Goal: Register for event/course

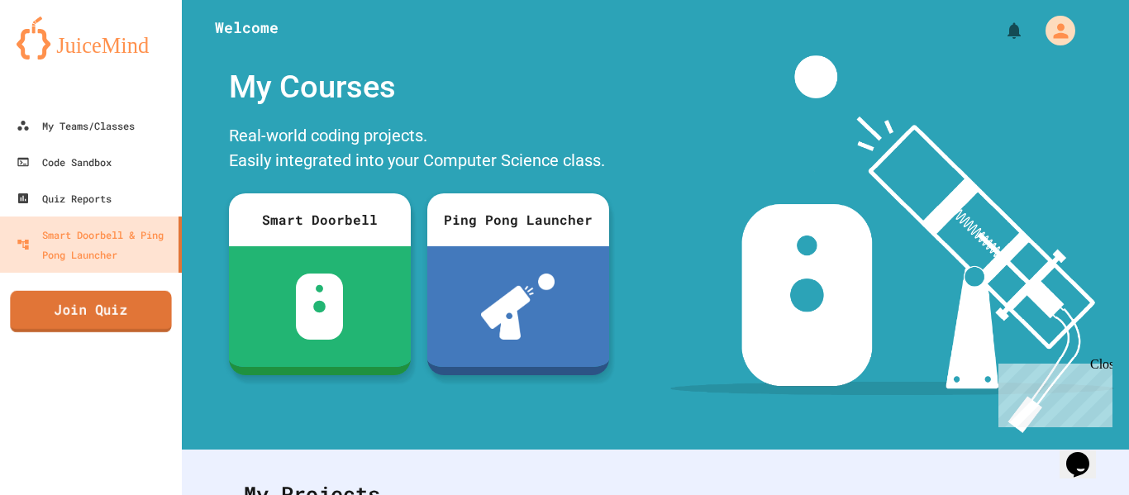
click at [51, 303] on link "Join Quiz" at bounding box center [90, 311] width 161 height 41
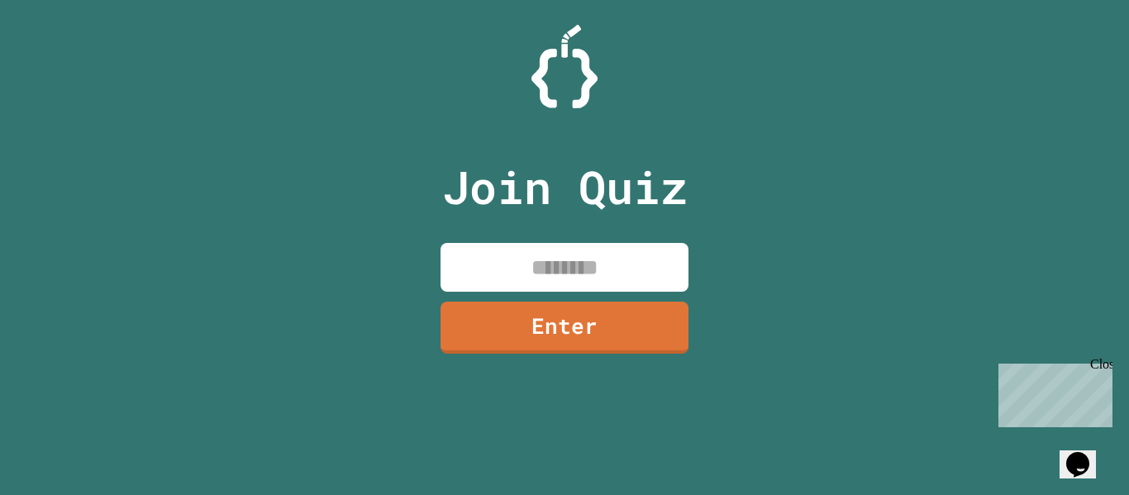
click at [511, 238] on div "Join Quiz Enter" at bounding box center [564, 247] width 278 height 412
click at [563, 275] on input at bounding box center [564, 267] width 248 height 49
type input "********"
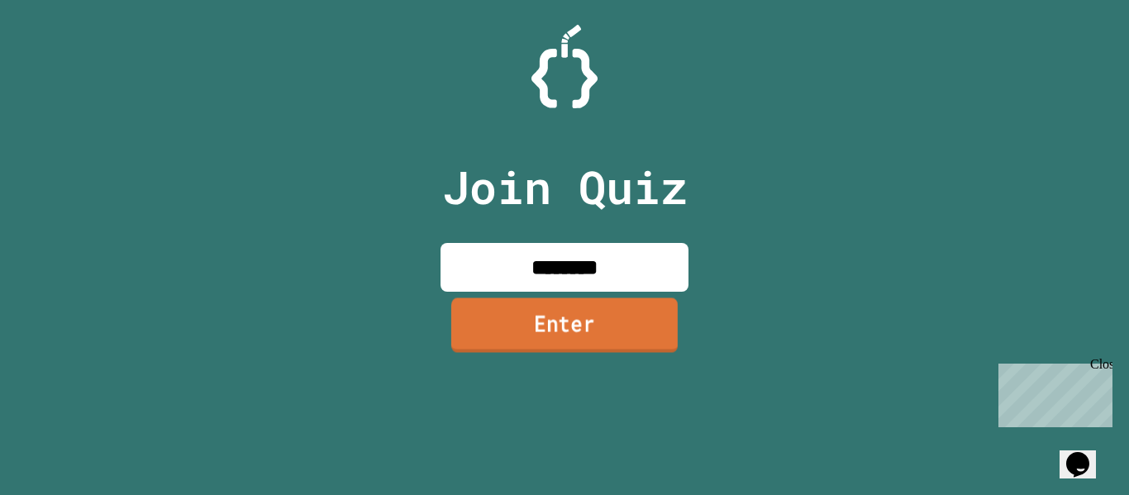
click at [603, 316] on link "Enter" at bounding box center [564, 324] width 226 height 55
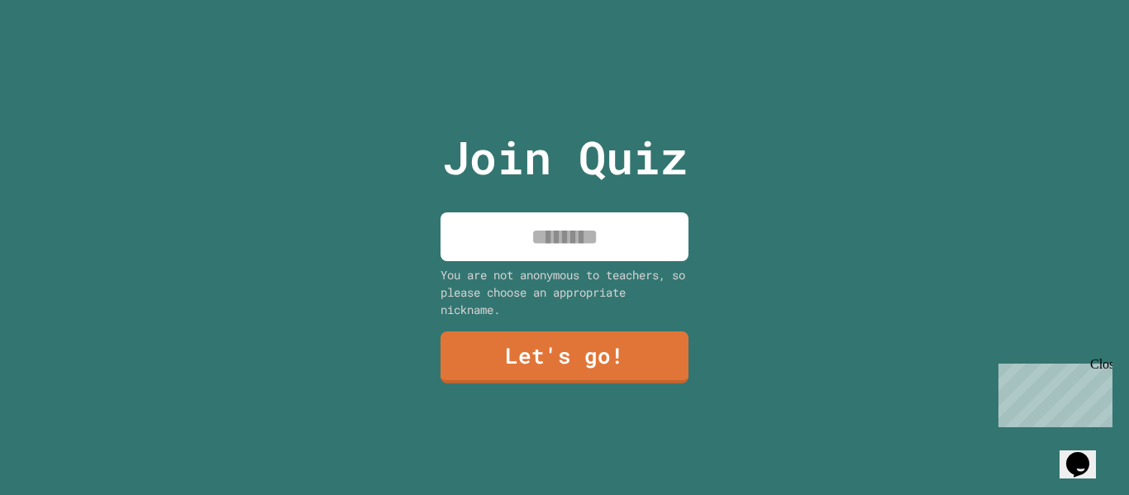
click at [542, 217] on input at bounding box center [564, 236] width 248 height 49
type input "*"
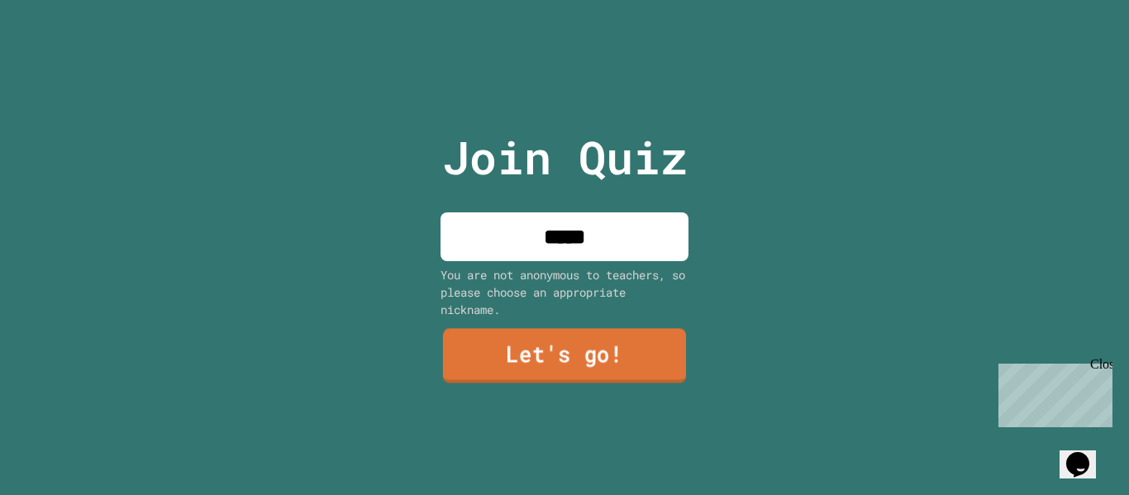
click at [576, 349] on link "Let's go!" at bounding box center [564, 356] width 243 height 55
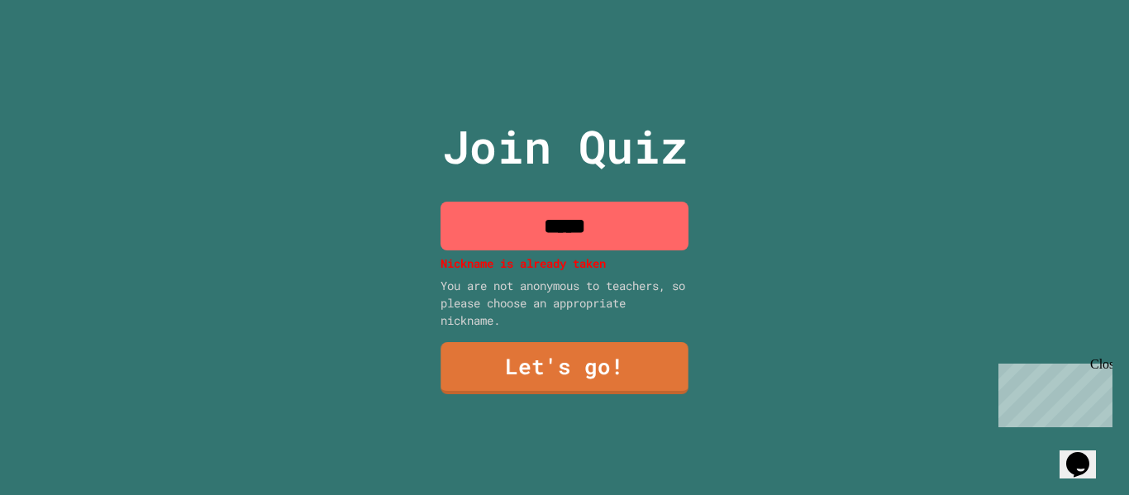
click at [629, 237] on input "*****" at bounding box center [564, 226] width 248 height 49
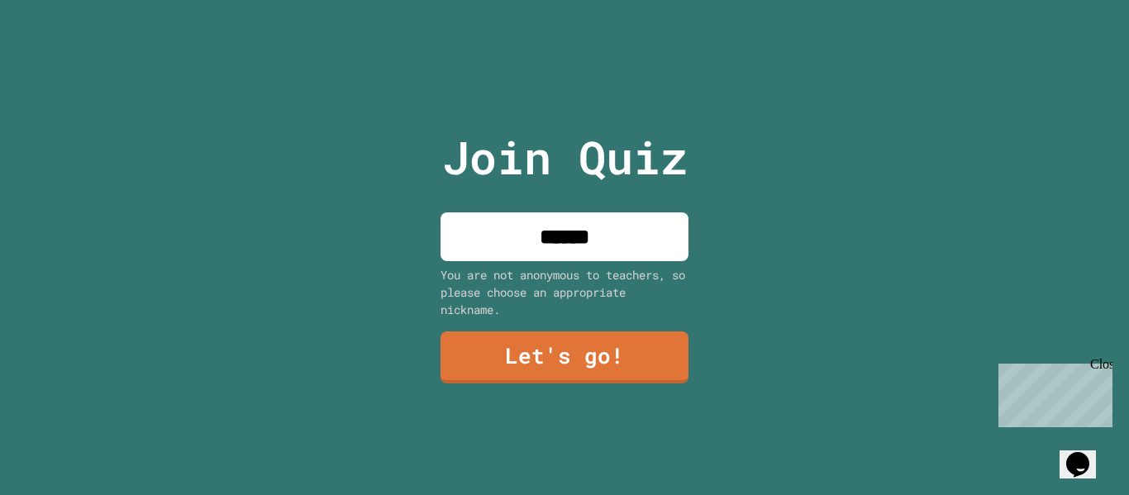
type input "******"
click at [593, 322] on div "Join Quiz ****** You are not anonymous to teachers, so please choose an appropr…" at bounding box center [564, 247] width 278 height 495
click at [592, 333] on link "Let's go!" at bounding box center [564, 357] width 249 height 52
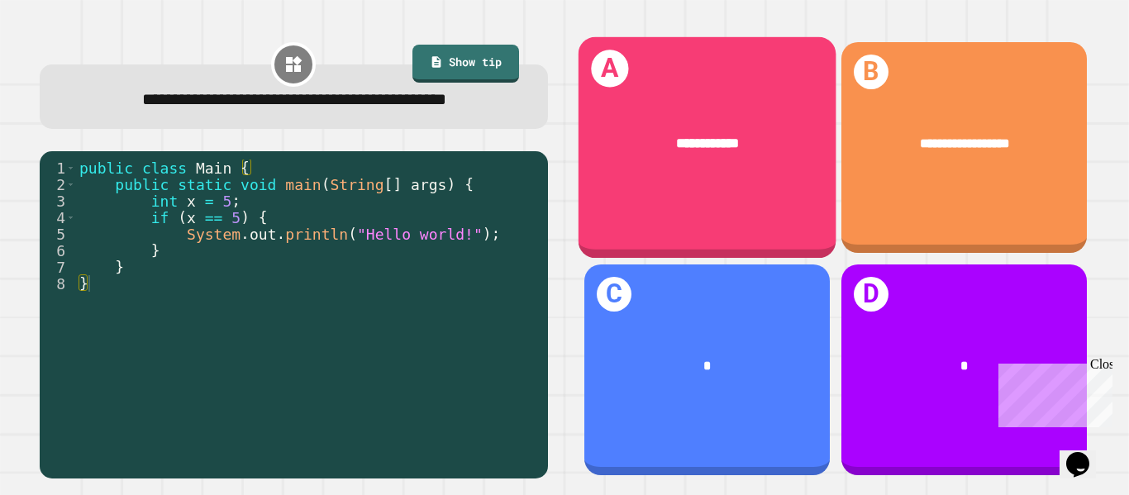
click at [692, 169] on div "**********" at bounding box center [706, 143] width 258 height 77
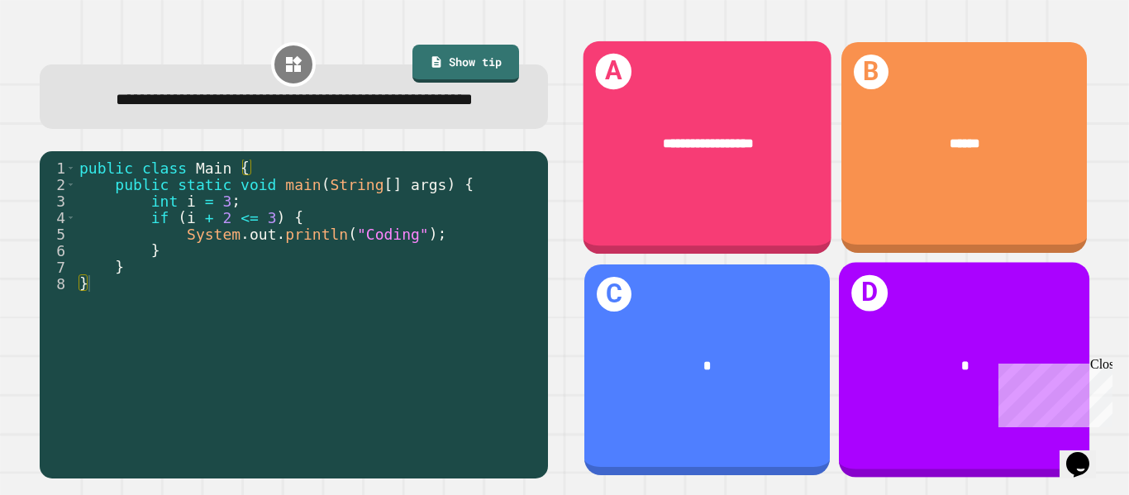
click at [690, 197] on div "**********" at bounding box center [706, 147] width 249 height 213
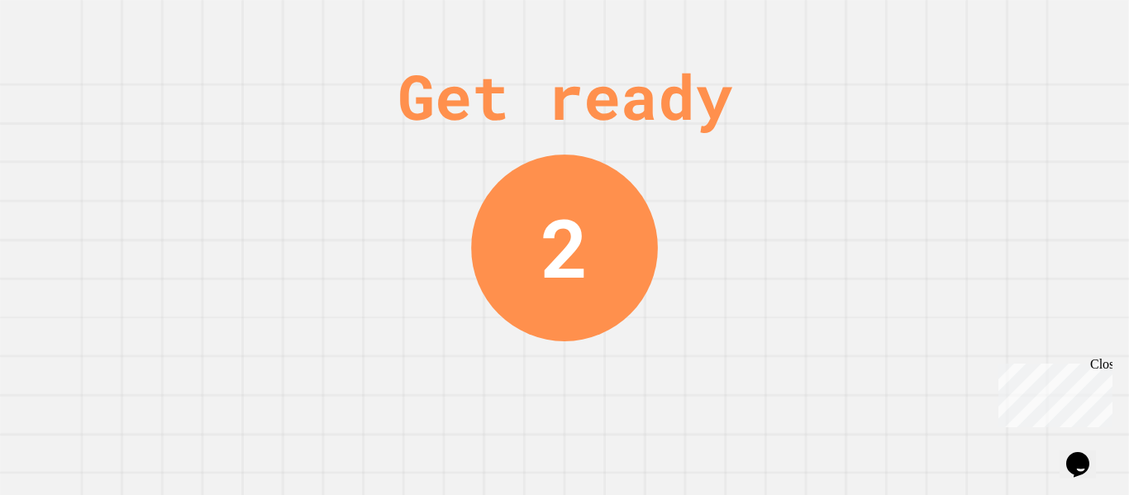
click at [1102, 368] on div "Close" at bounding box center [1100, 367] width 21 height 21
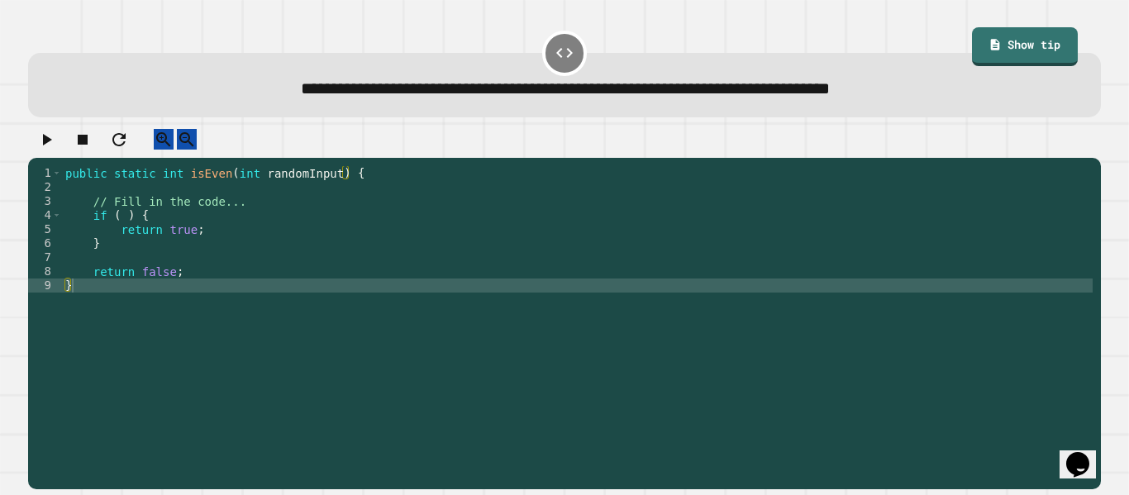
click at [183, 250] on div "public static int isEven ( int randomInput ) { // Fill in the code... if ( ) { …" at bounding box center [577, 320] width 1030 height 309
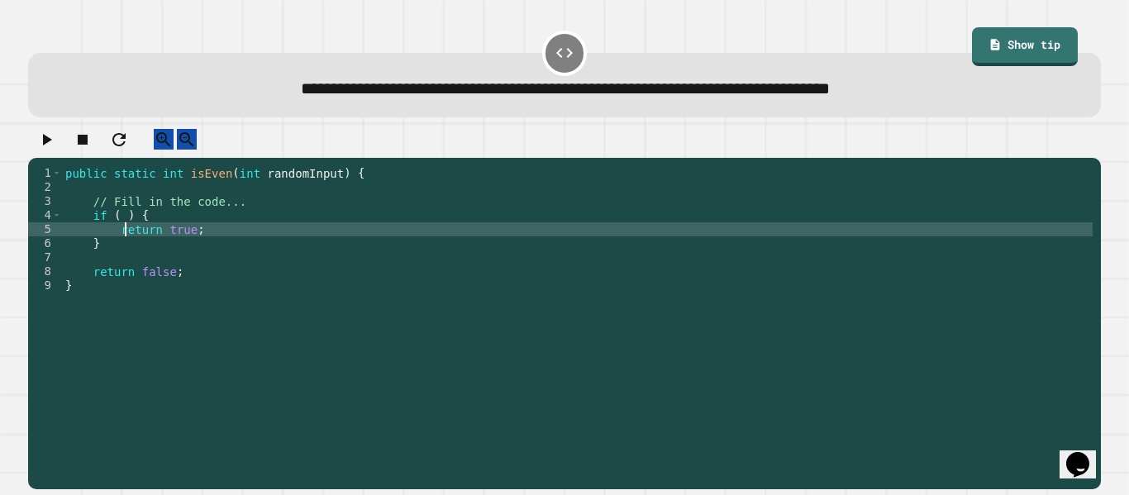
click at [128, 242] on div "public static int isEven ( int randomInput ) { // Fill in the code... if ( ) { …" at bounding box center [577, 320] width 1030 height 309
click at [123, 230] on div "public static int isEven ( int randomInput ) { // Fill in the code... if ( ) { …" at bounding box center [577, 320] width 1030 height 309
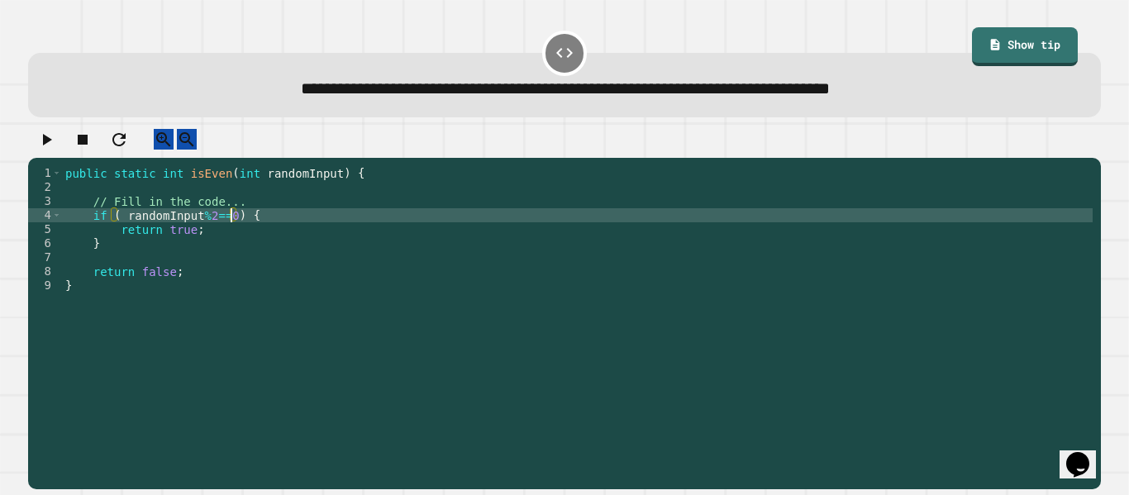
scroll to position [0, 21]
click at [52, 145] on icon "button" at bounding box center [47, 140] width 9 height 12
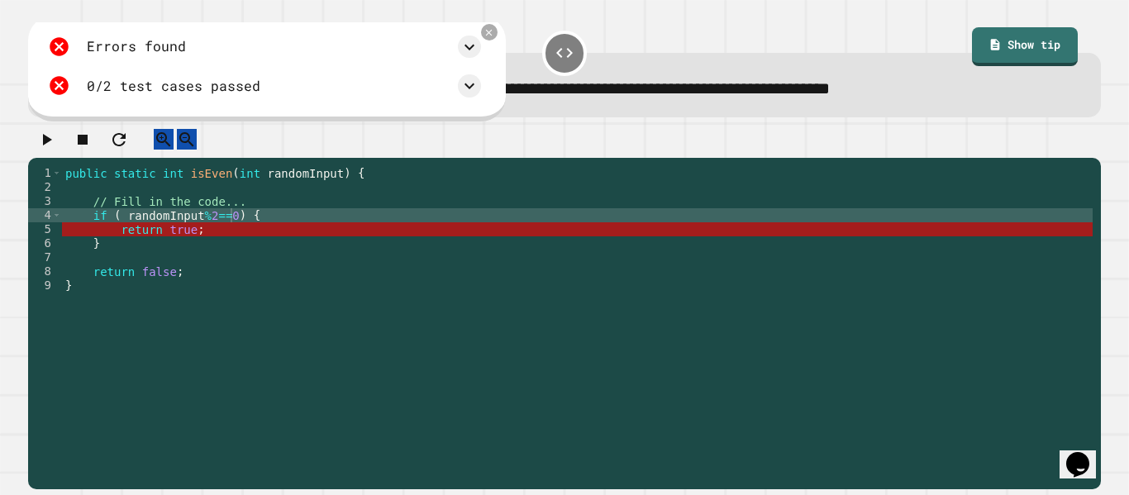
click at [186, 250] on div "public static int isEven ( int randomInput ) { // Fill in the code... if ( rand…" at bounding box center [577, 320] width 1030 height 309
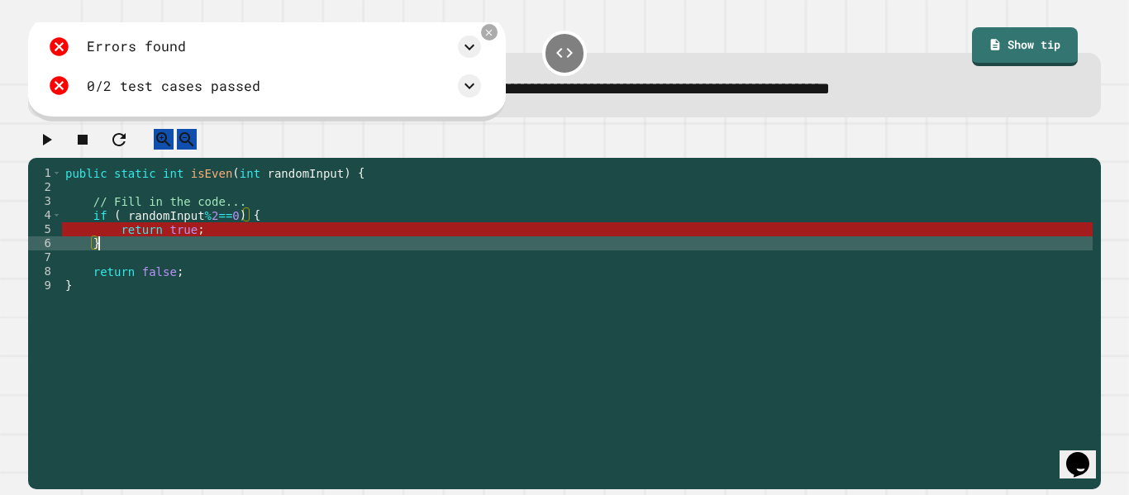
click at [186, 250] on div "public static int isEven ( int randomInput ) { // Fill in the code... if ( rand…" at bounding box center [577, 320] width 1030 height 309
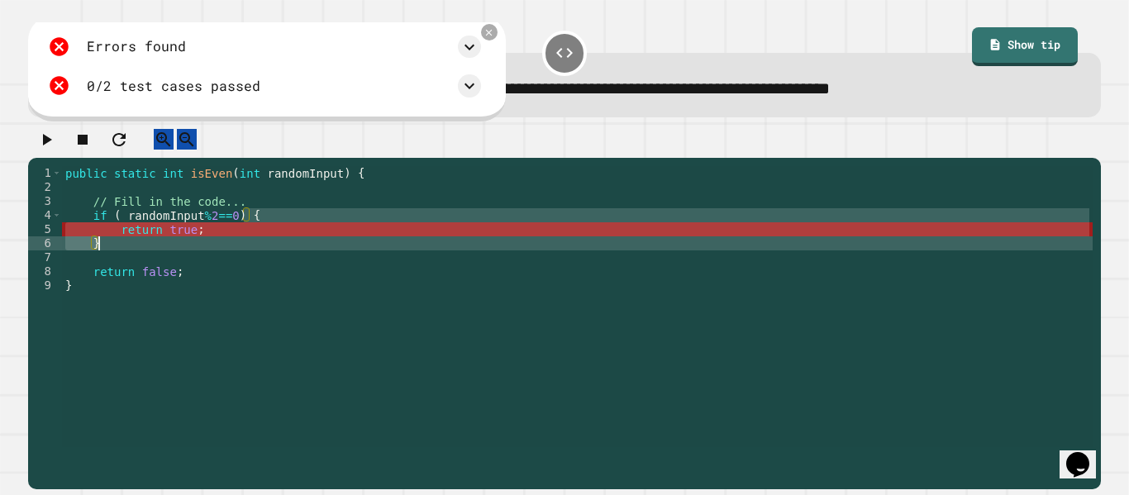
click at [183, 245] on div "public static int isEven ( int randomInput ) { // Fill in the code... if ( rand…" at bounding box center [577, 306] width 1030 height 281
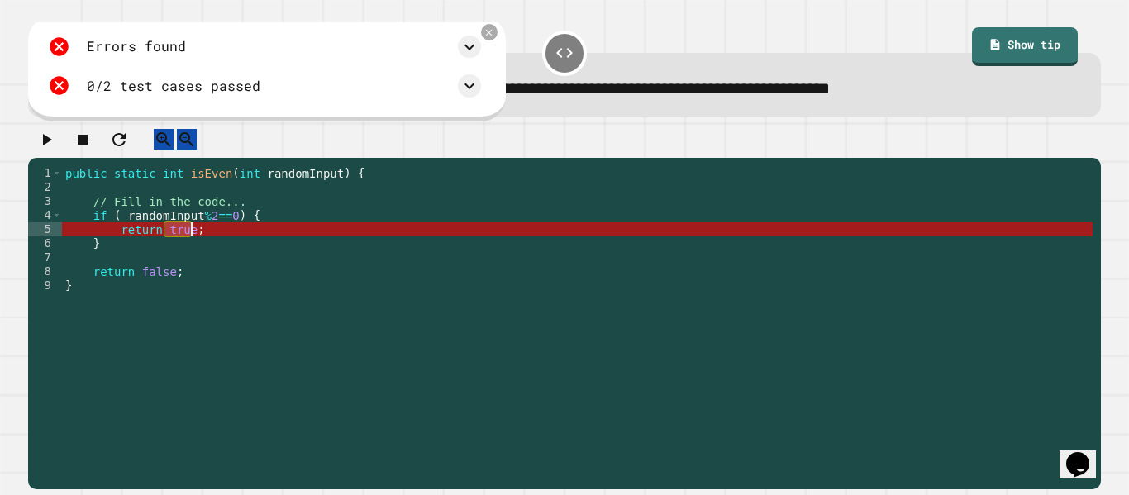
click at [183, 245] on div "public static int isEven ( int randomInput ) { // Fill in the code... if ( rand…" at bounding box center [577, 320] width 1030 height 309
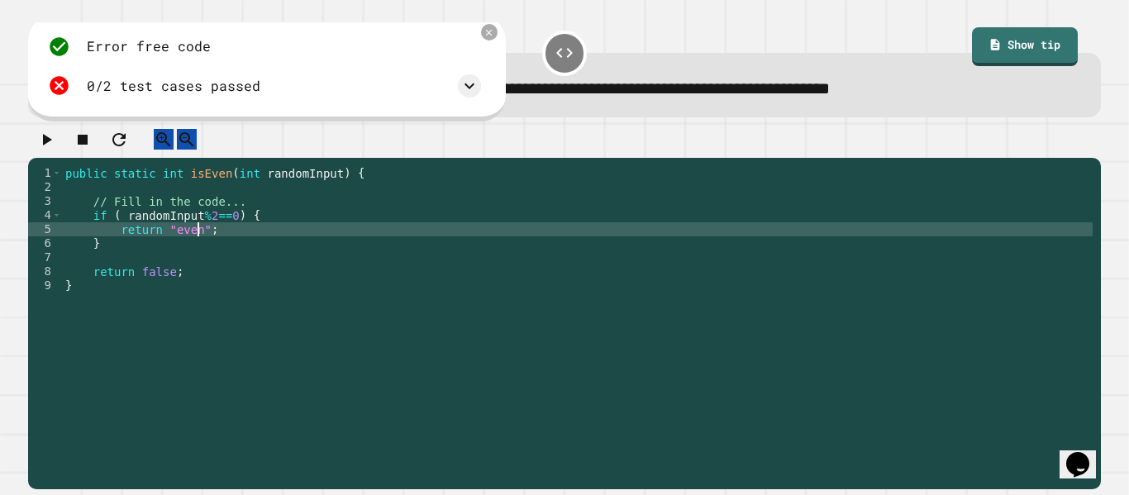
scroll to position [0, 17]
click at [51, 150] on icon "button" at bounding box center [46, 140] width 20 height 20
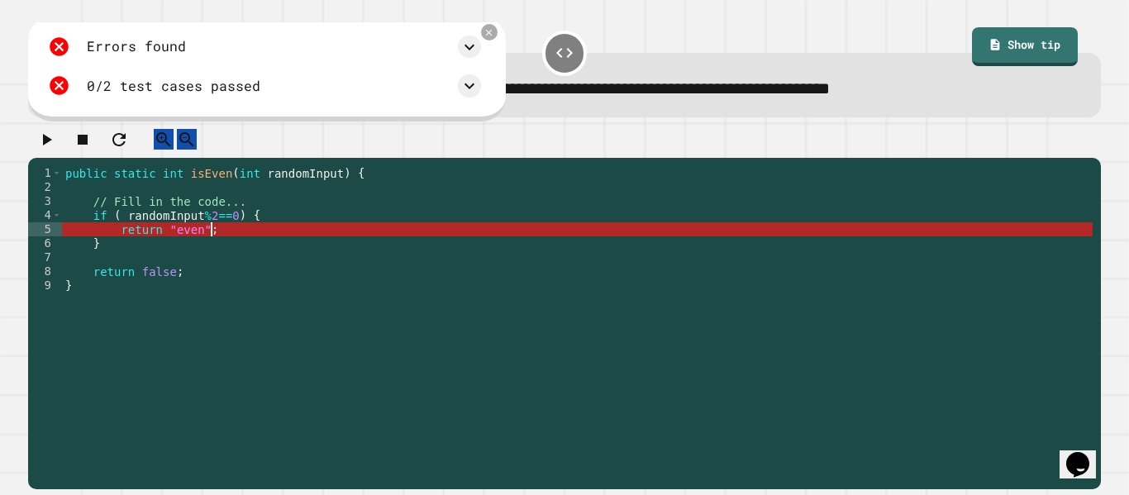
click at [240, 250] on div "public static int isEven ( int randomInput ) { // Fill in the code... if ( rand…" at bounding box center [577, 320] width 1030 height 309
click at [205, 245] on div "public static int isEven ( int randomInput ) { // Fill in the code... if ( rand…" at bounding box center [577, 320] width 1030 height 309
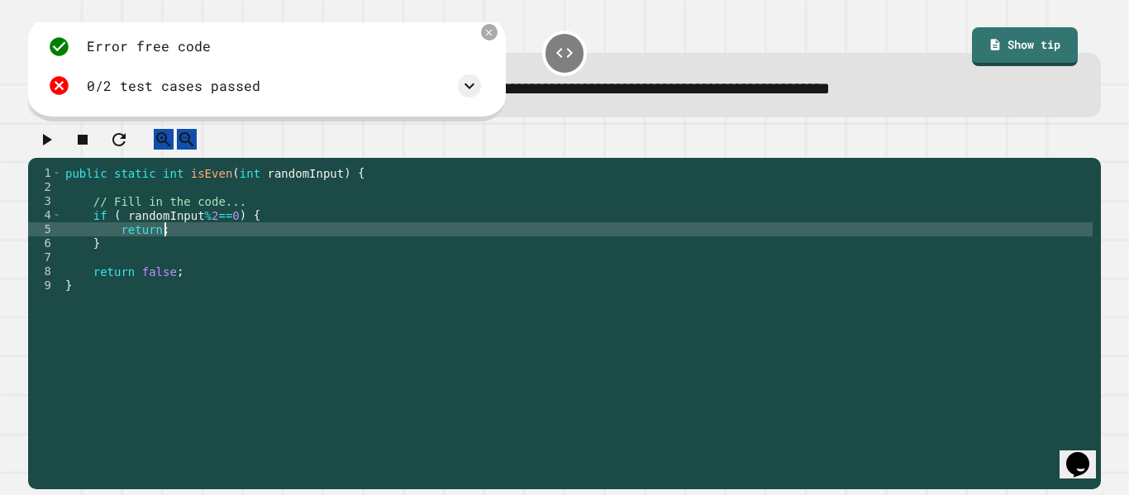
scroll to position [0, 12]
click at [177, 189] on div "public static int isEven ( int randomInput ) { // Fill in the code... if ( rand…" at bounding box center [577, 320] width 1030 height 309
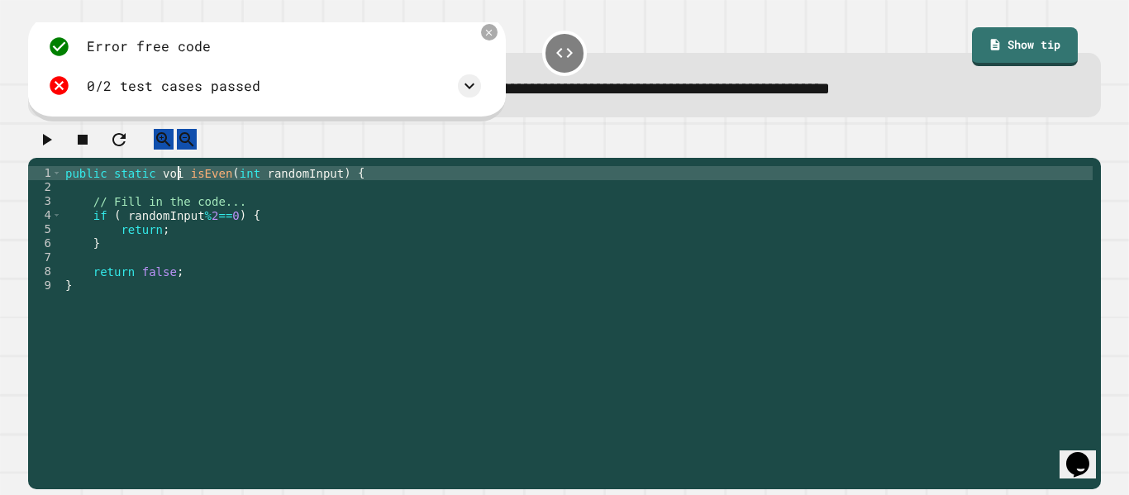
scroll to position [0, 16]
click at [162, 244] on div "public static void isEven ( int randomInput ) { // Fill in the code... if ( ran…" at bounding box center [577, 320] width 1030 height 309
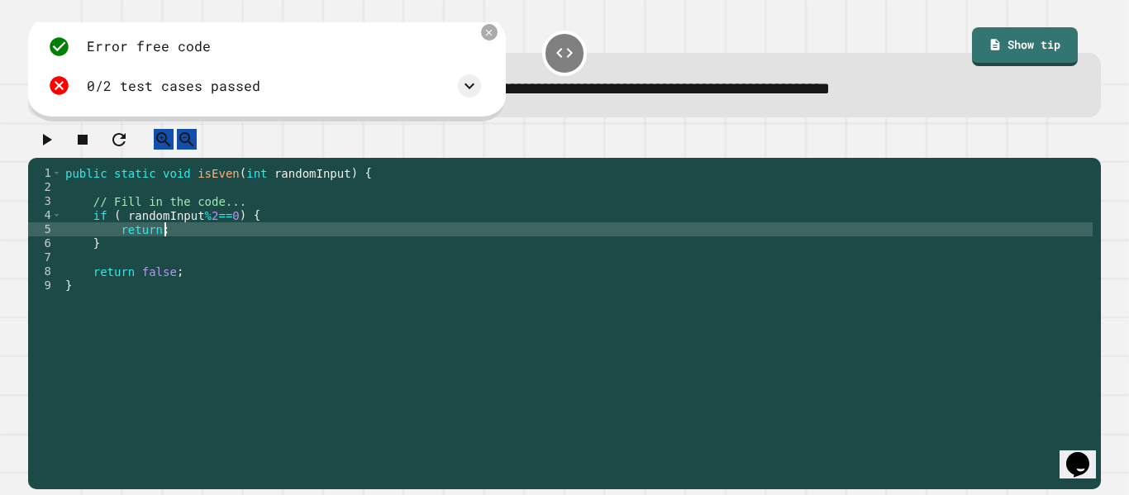
scroll to position [0, 12]
click at [178, 189] on div "public static void isEven ( int randomInput ) { // Fill in the code... if ( ran…" at bounding box center [577, 320] width 1030 height 309
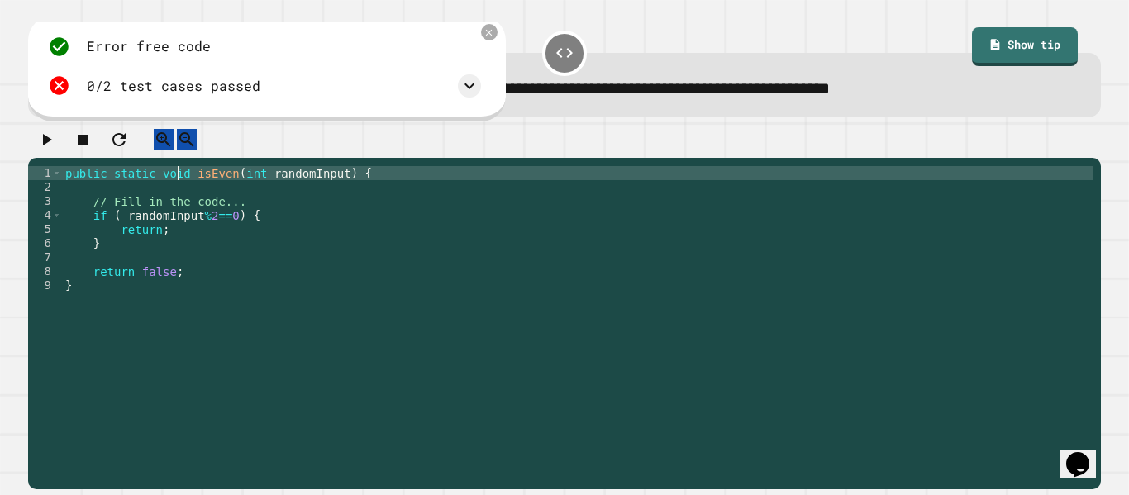
click at [183, 192] on div "public static void isEven ( int randomInput ) { // Fill in the code... if ( ran…" at bounding box center [577, 320] width 1030 height 309
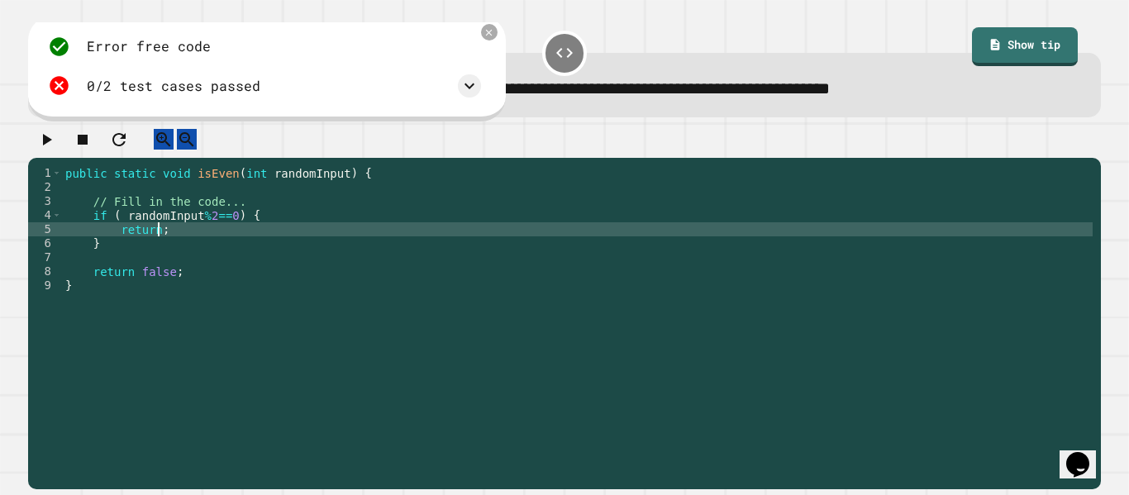
click at [159, 247] on div "public static void isEven ( int randomInput ) { // Fill in the code... if ( ran…" at bounding box center [577, 320] width 1030 height 309
click at [173, 189] on div "public static void isEven ( int randomInput ) { // Fill in the code... if ( ran…" at bounding box center [577, 320] width 1030 height 309
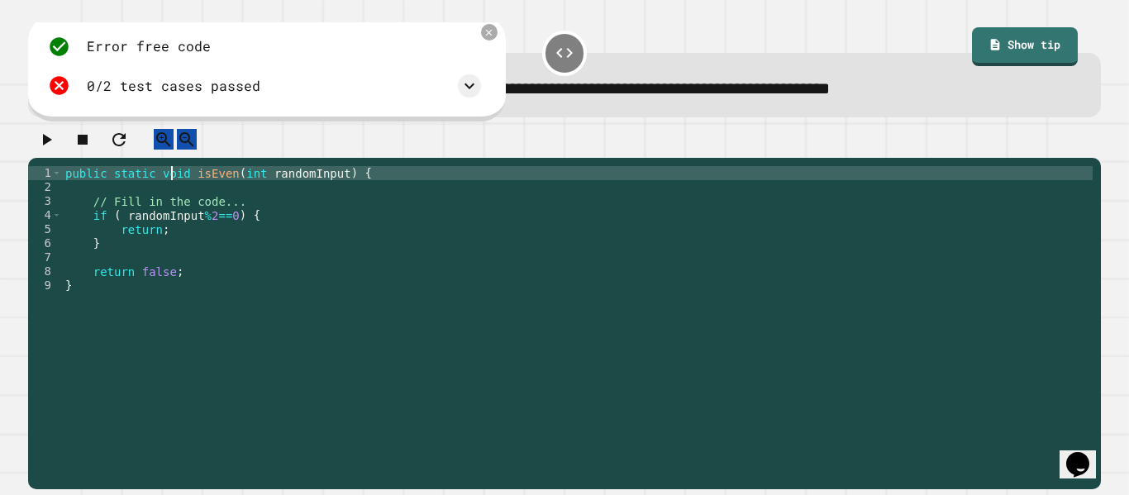
click at [173, 189] on div "public static void isEven ( int randomInput ) { // Fill in the code... if ( ran…" at bounding box center [577, 320] width 1030 height 309
click at [140, 240] on div "public static boolean isEven ( int randomInput ) { // Fill in the code... if ( …" at bounding box center [577, 320] width 1030 height 309
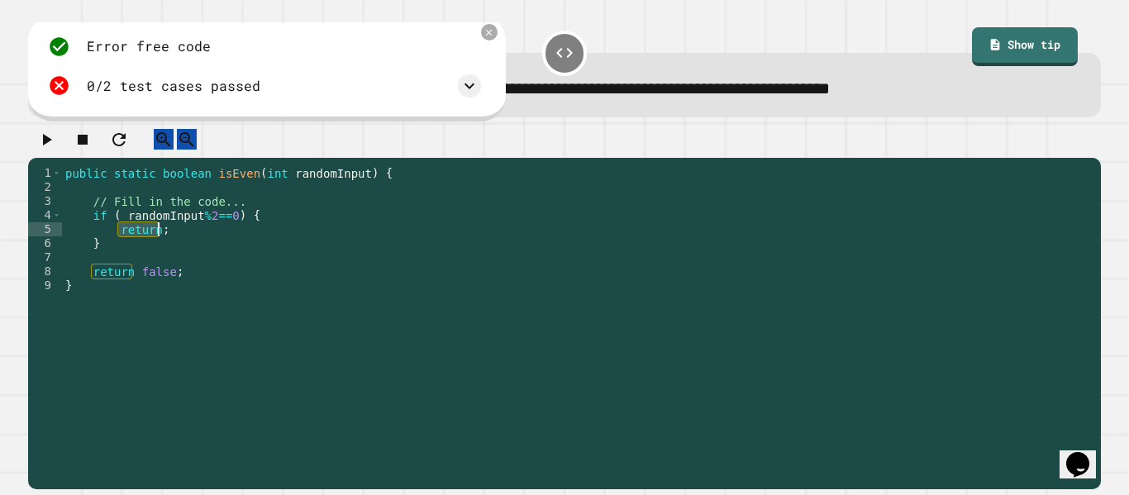
click at [140, 240] on div "public static boolean isEven ( int randomInput ) { // Fill in the code... if ( …" at bounding box center [577, 320] width 1030 height 309
click at [160, 240] on div "public static boolean isEven ( int randomInput ) { // Fill in the code... if ( …" at bounding box center [577, 306] width 1030 height 281
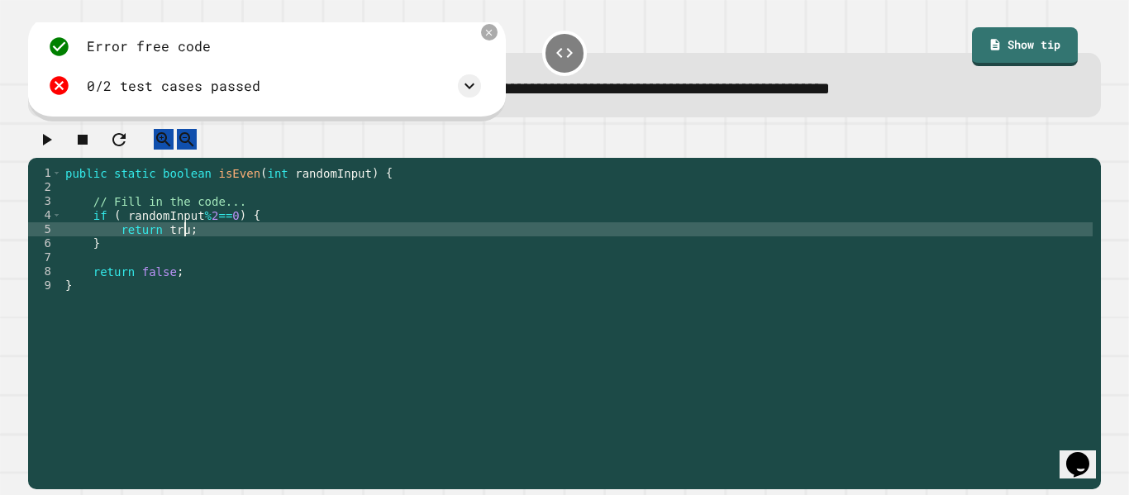
scroll to position [0, 17]
type textarea "**********"
click at [51, 132] on button "button" at bounding box center [46, 139] width 20 height 21
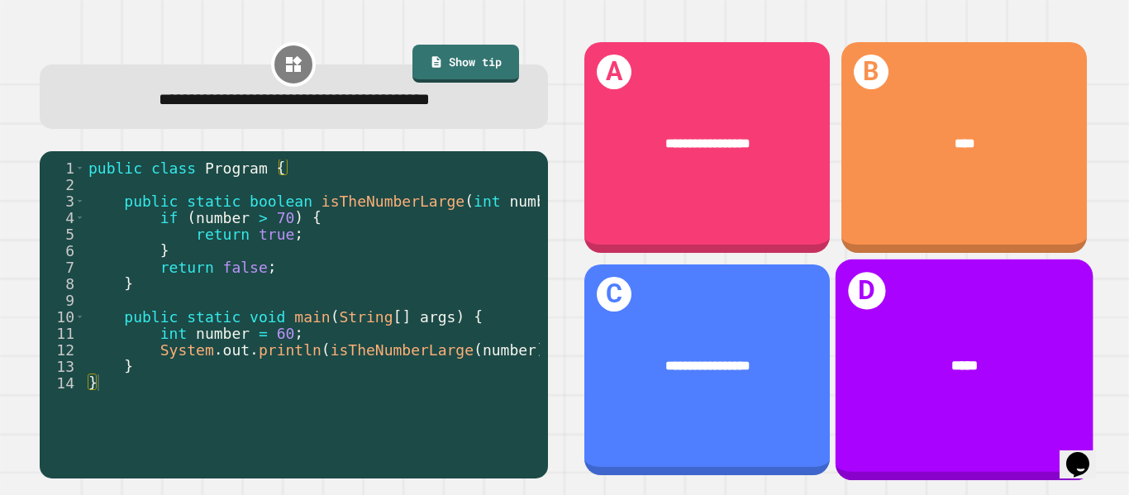
click at [863, 349] on div "*****" at bounding box center [963, 365] width 258 height 77
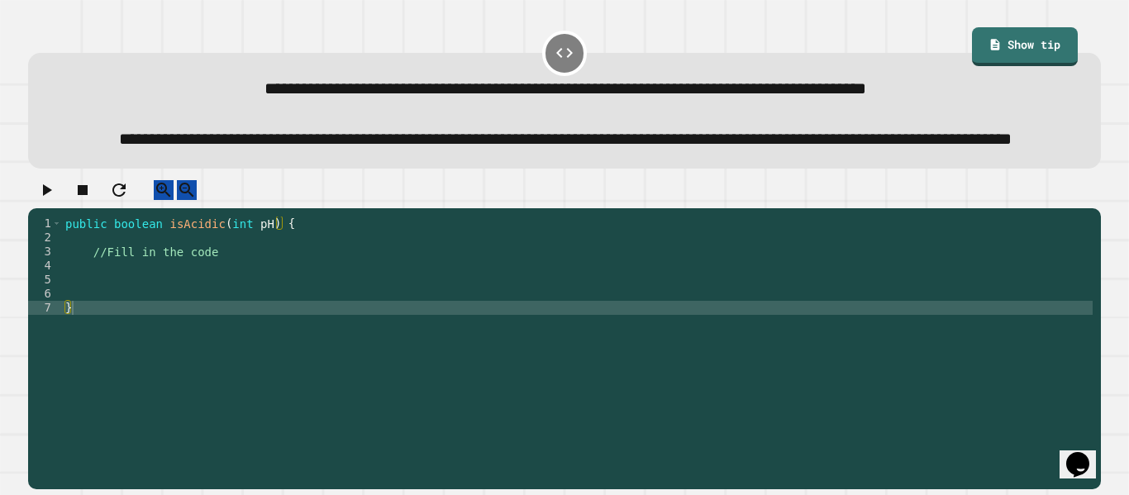
click at [249, 315] on div "public boolean isAcidic ( int pH ) { //Fill in the code }" at bounding box center [577, 335] width 1030 height 239
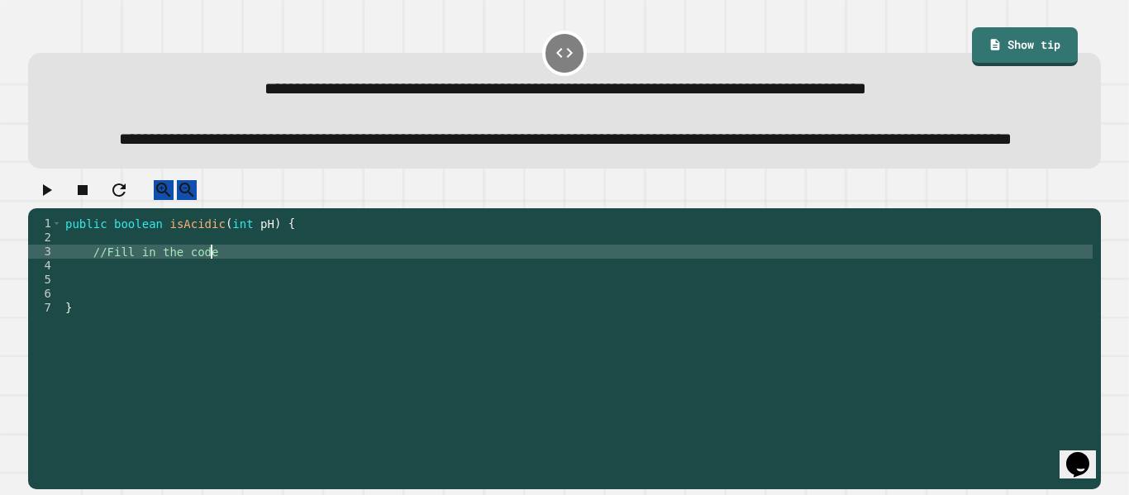
click at [255, 298] on div "public boolean isAcidic ( int pH ) { //Fill in the code }" at bounding box center [577, 335] width 1030 height 239
type textarea "**********"
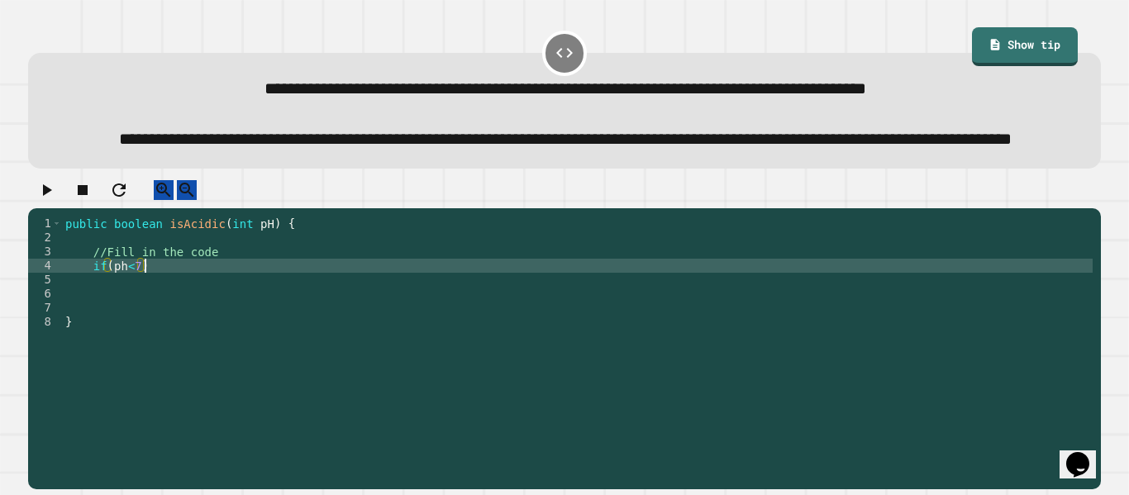
scroll to position [0, 10]
type textarea "**********"
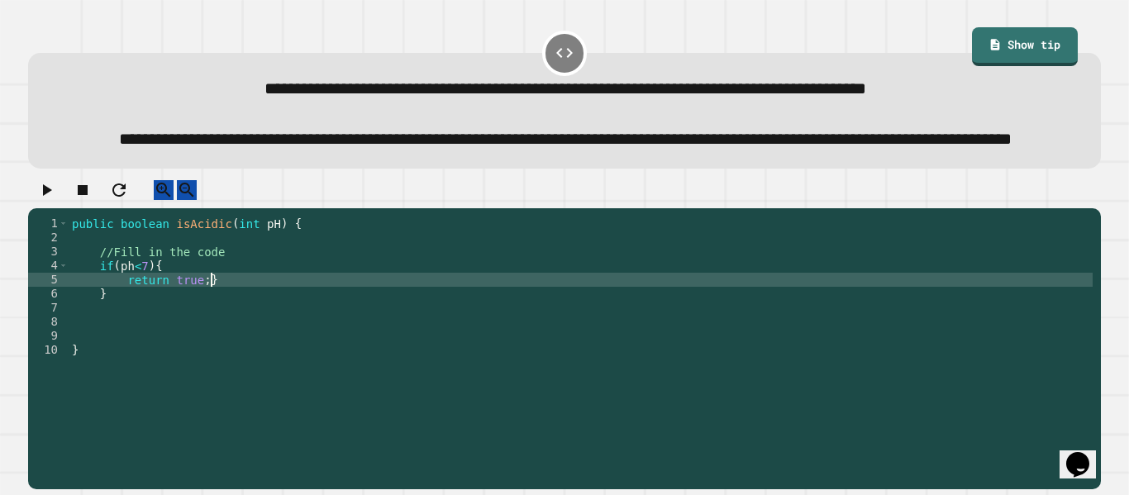
scroll to position [0, 17]
type textarea "**********"
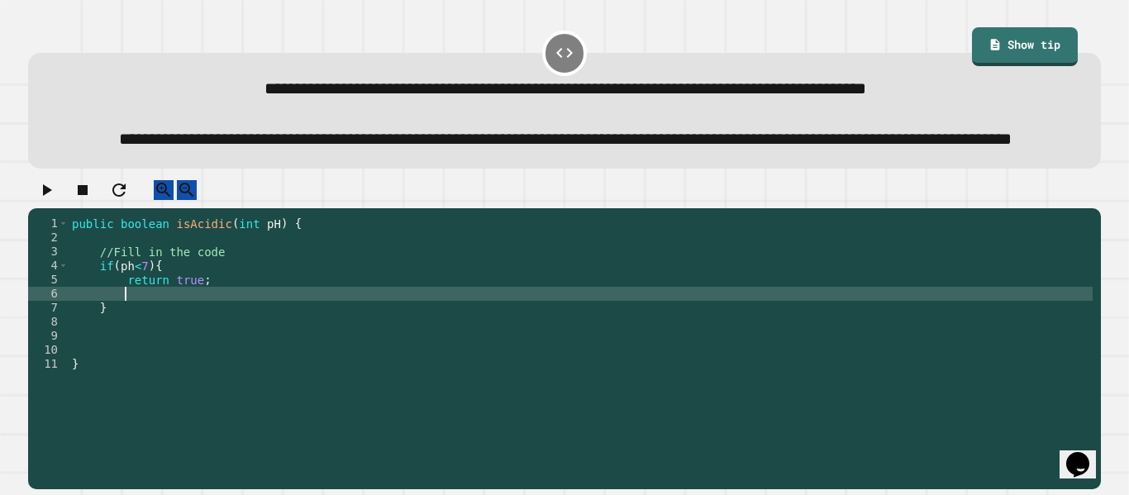
type textarea "*"
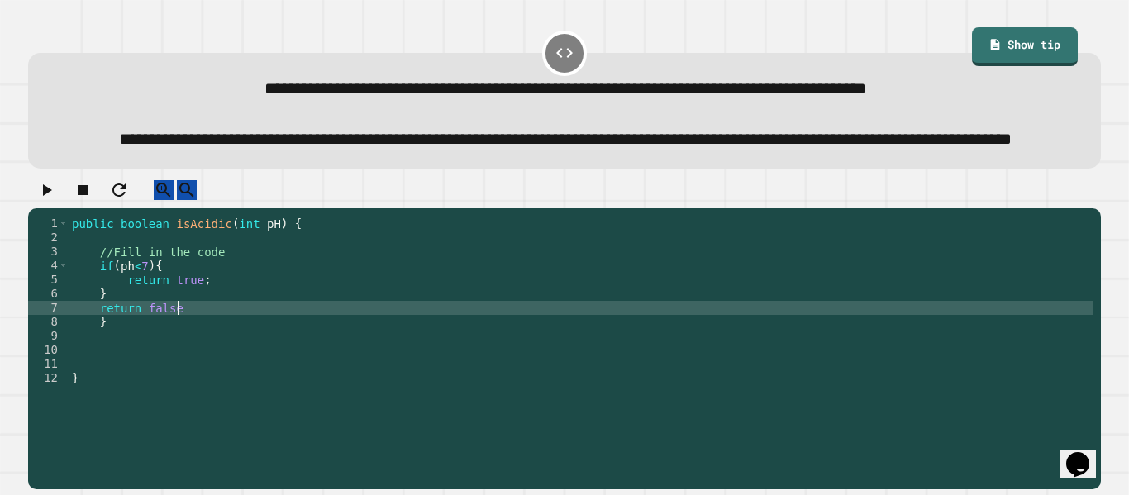
scroll to position [0, 13]
click at [52, 196] on icon "button" at bounding box center [47, 190] width 9 height 12
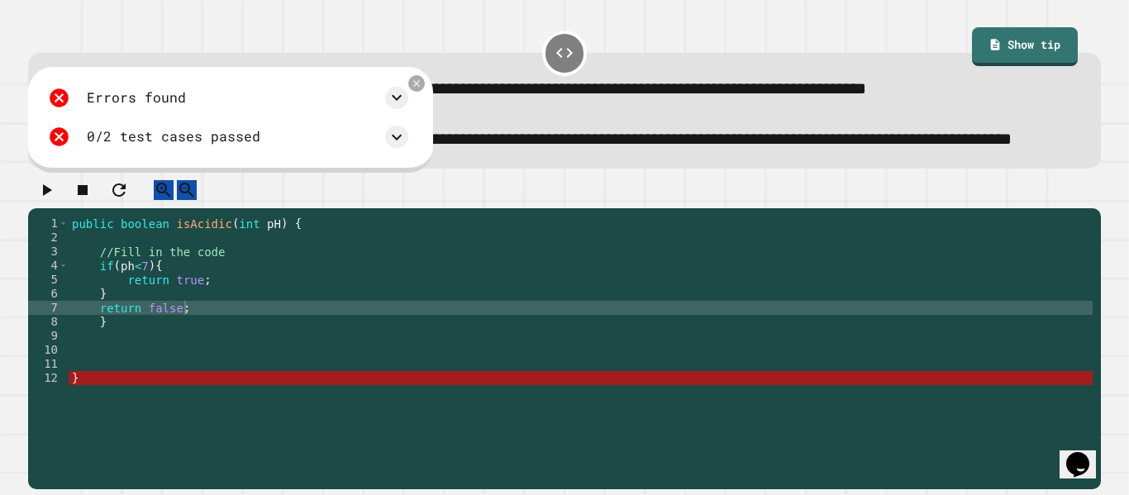
click at [131, 362] on div "public boolean isAcidic ( int pH ) { //Fill in the code if ( ph < 7 ) { return …" at bounding box center [581, 335] width 1024 height 239
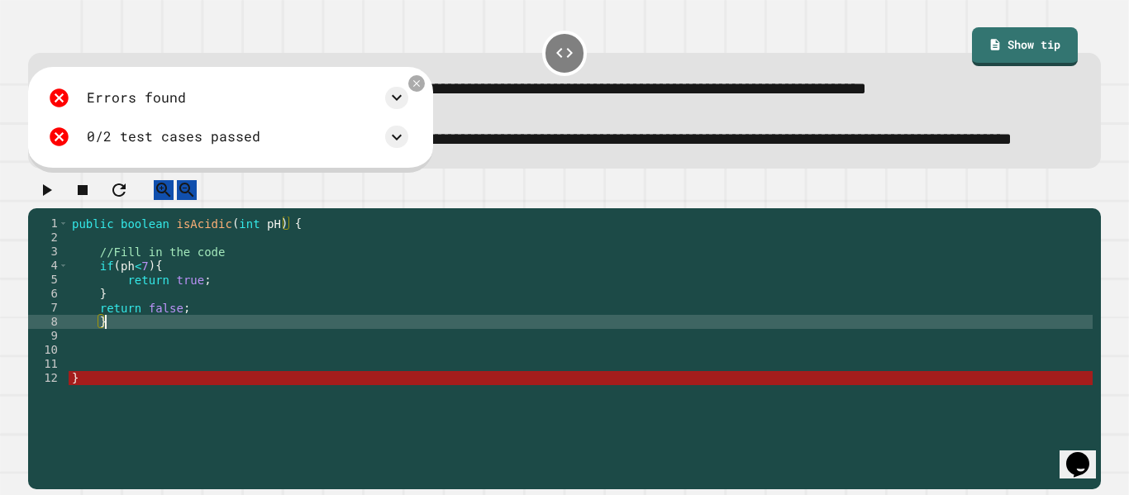
type textarea "*"
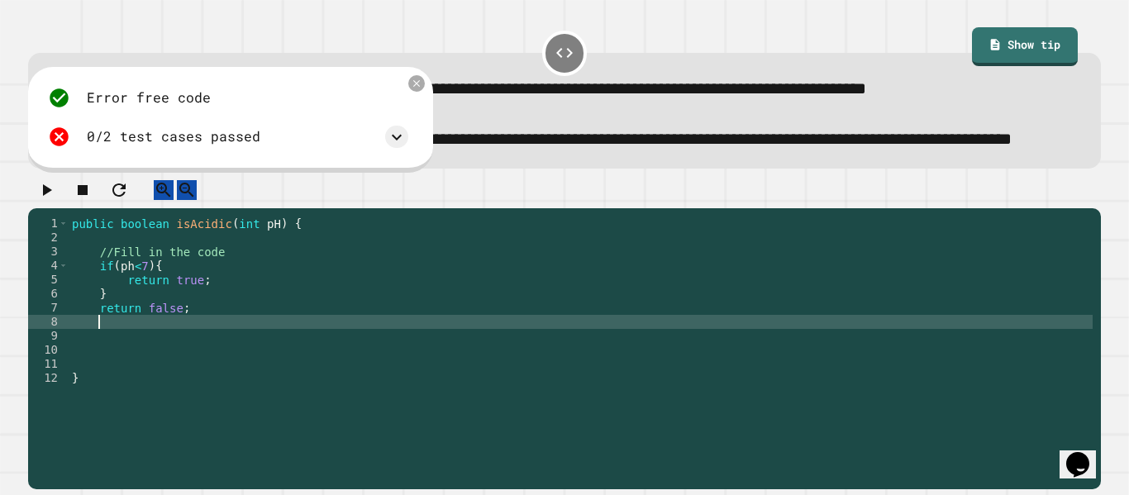
click at [52, 196] on icon "button" at bounding box center [47, 190] width 9 height 12
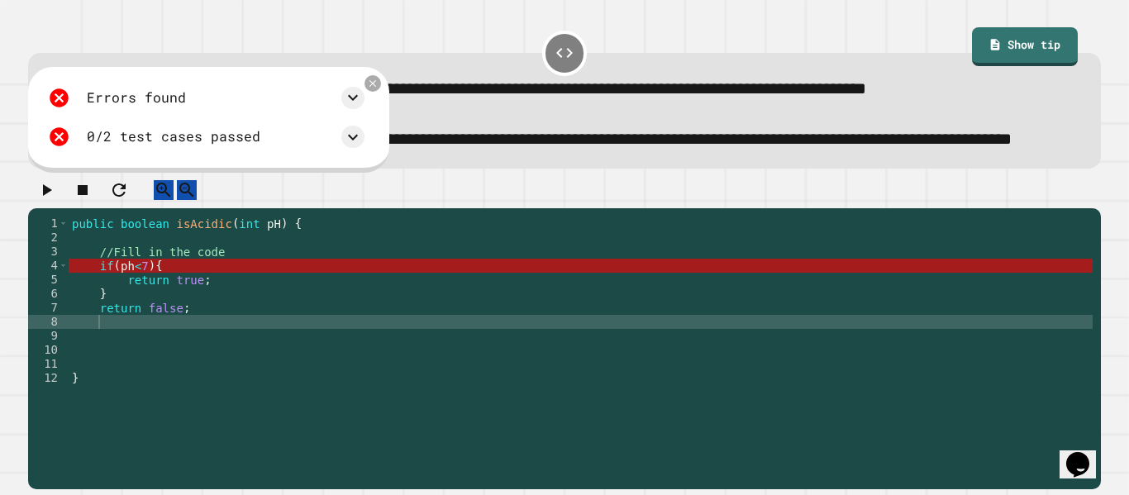
click at [123, 317] on div "public boolean isAcidic ( int pH ) { //Fill in the code if ( ph < 7 ) { return …" at bounding box center [581, 335] width 1024 height 239
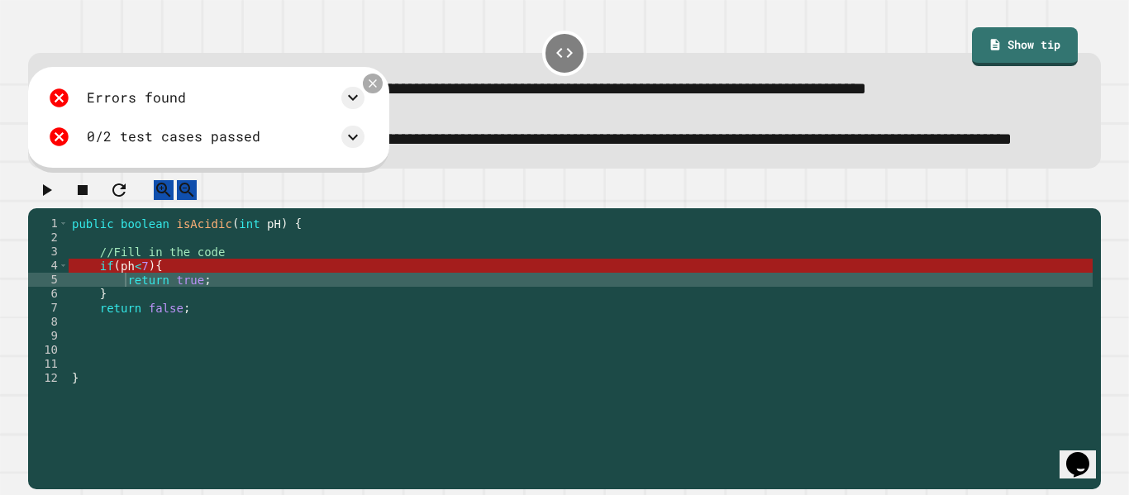
click at [379, 90] on icon at bounding box center [372, 83] width 13 height 13
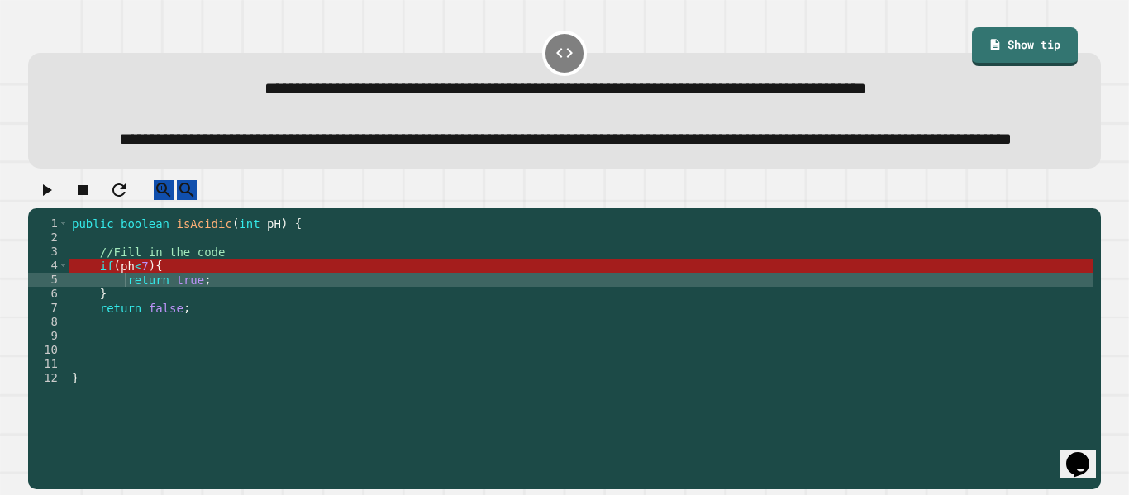
click at [140, 342] on div "public boolean isAcidic ( int pH ) { //Fill in the code if ( ph < 7 ) { return …" at bounding box center [581, 335] width 1024 height 239
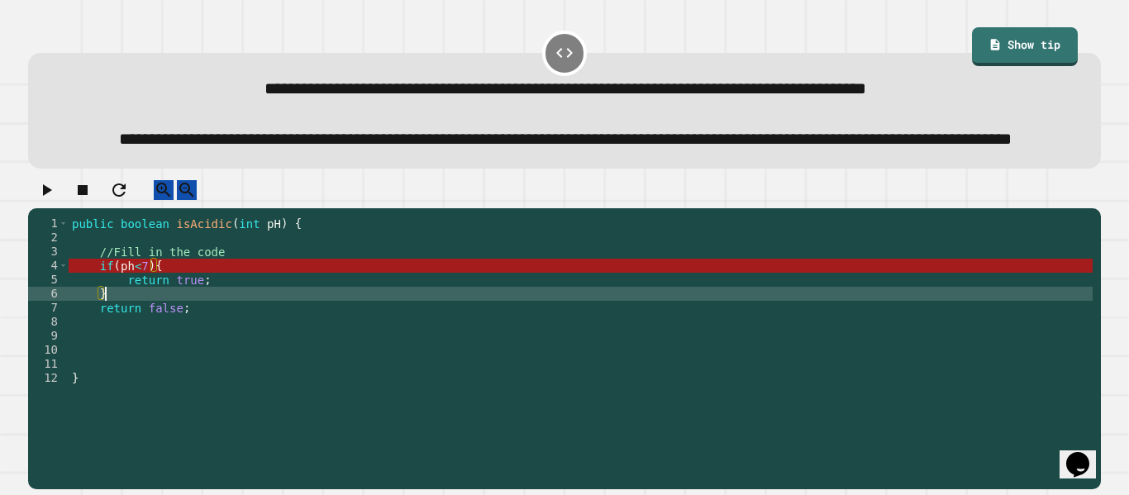
type textarea "*"
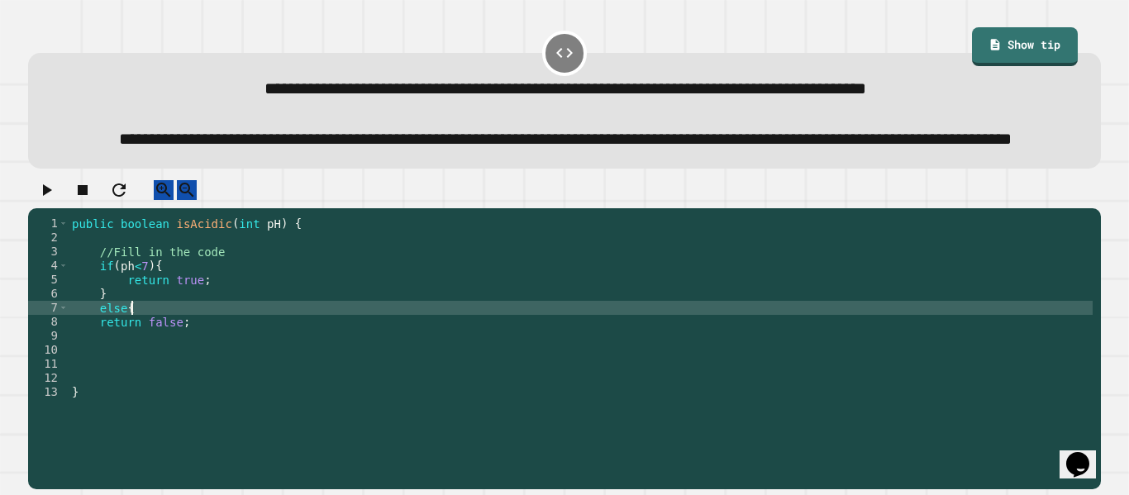
scroll to position [0, 7]
click at [51, 196] on icon "button" at bounding box center [47, 190] width 9 height 12
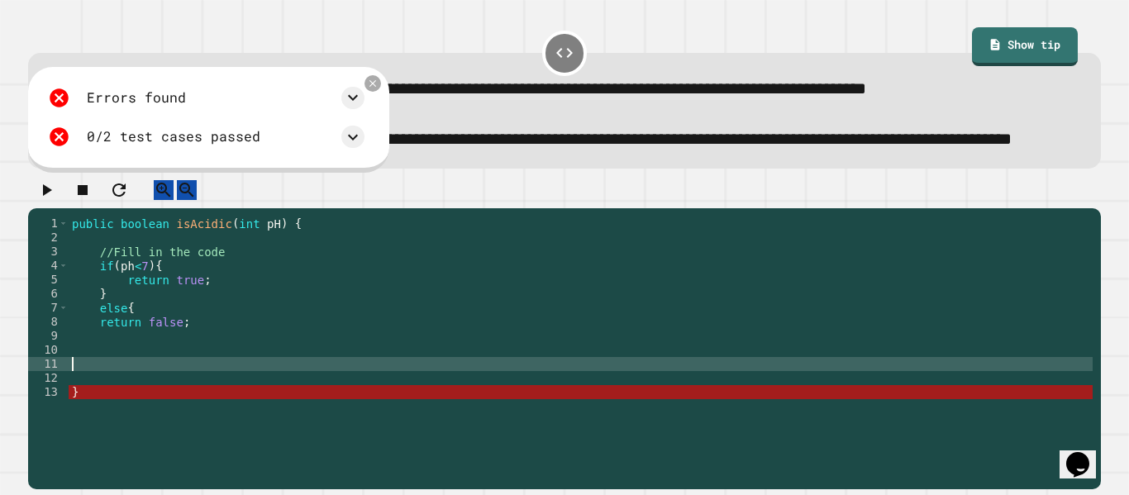
click at [138, 409] on div "public boolean isAcidic ( int pH ) { //Fill in the code if ( ph < 7 ) { return …" at bounding box center [581, 335] width 1024 height 239
click at [139, 396] on div "public boolean isAcidic ( int pH ) { //Fill in the code if ( ph < 7 ) { return …" at bounding box center [581, 335] width 1024 height 239
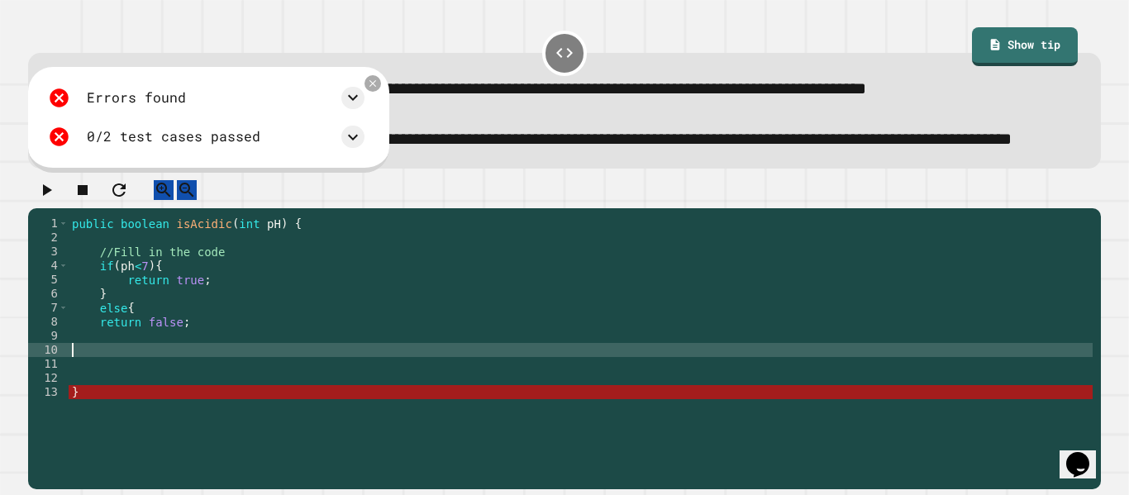
click at [140, 389] on div "public boolean isAcidic ( int pH ) { //Fill in the code if ( ph < 7 ) { return …" at bounding box center [581, 335] width 1024 height 239
click at [103, 365] on div "public boolean isAcidic ( int pH ) { //Fill in the code if ( ph < 7 ) { return …" at bounding box center [581, 335] width 1024 height 239
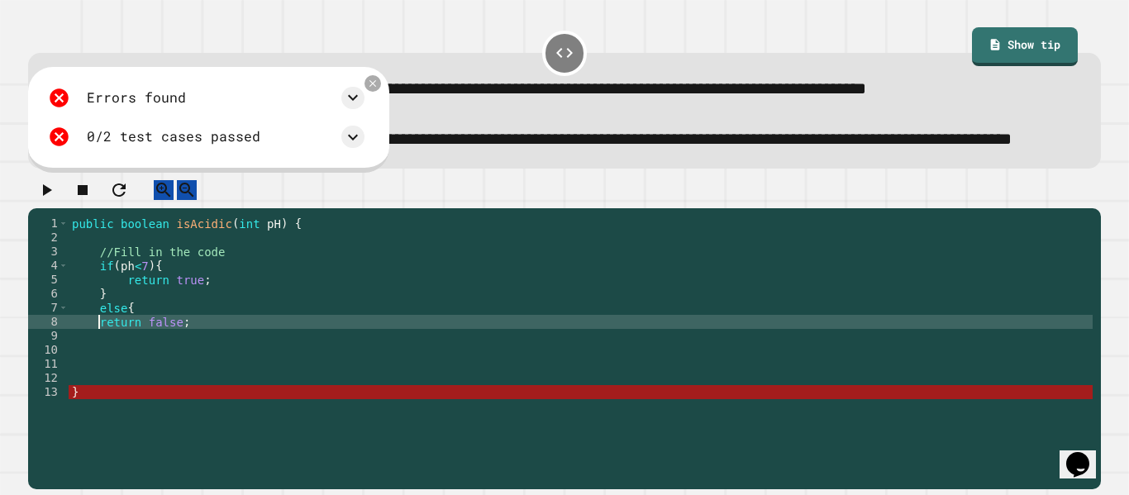
click at [98, 365] on div "public boolean isAcidic ( int pH ) { //Fill in the code if ( ph < 7 ) { return …" at bounding box center [581, 335] width 1024 height 239
click at [231, 372] on div "public boolean isAcidic ( int pH ) { //Fill in the code if ( ph < 7 ) { return …" at bounding box center [581, 335] width 1024 height 239
type textarea "**********"
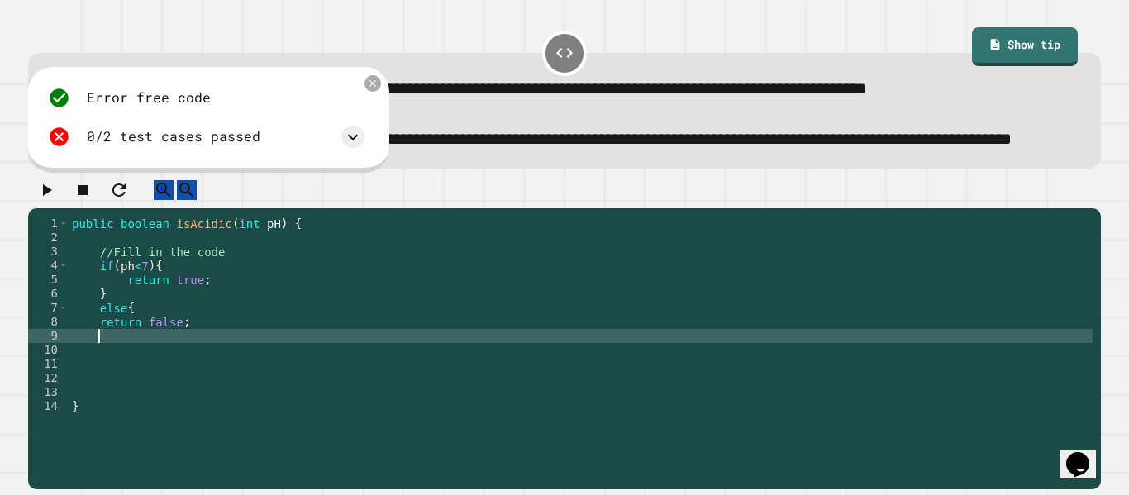
scroll to position [0, 3]
click at [54, 200] on icon "button" at bounding box center [46, 190] width 20 height 20
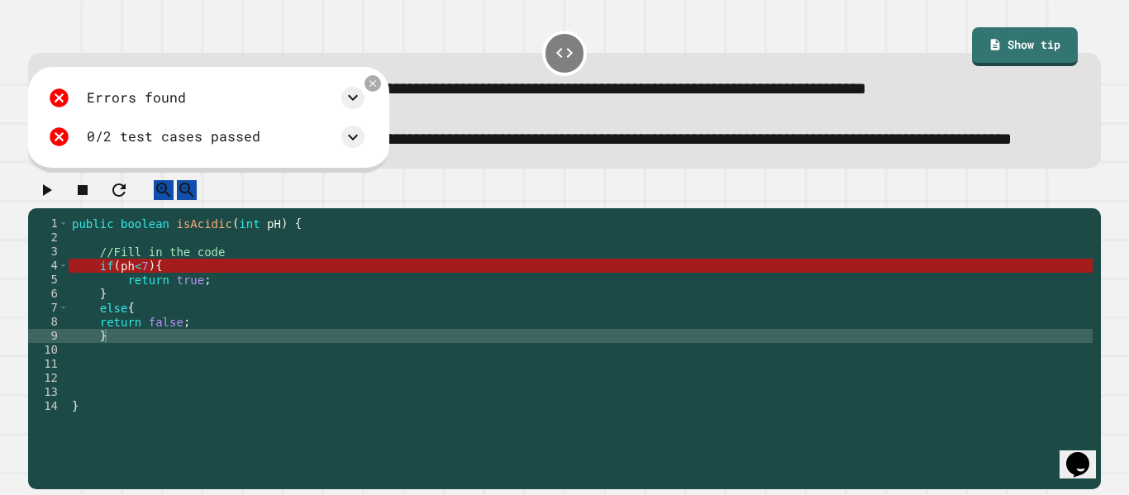
click at [112, 309] on div "public boolean isAcidic ( int pH ) { //Fill in the code if ( ph < 7 ) { return …" at bounding box center [581, 335] width 1024 height 239
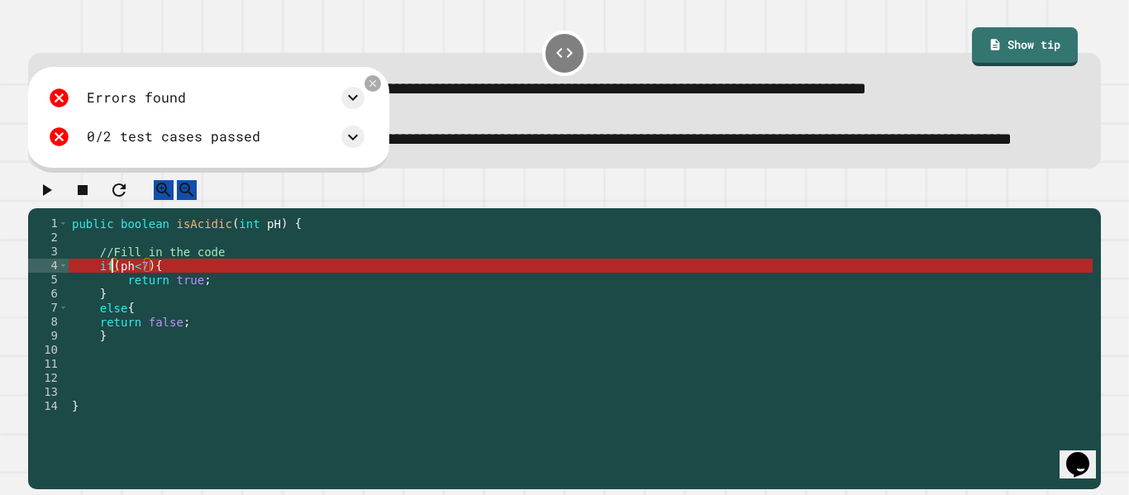
scroll to position [0, 7]
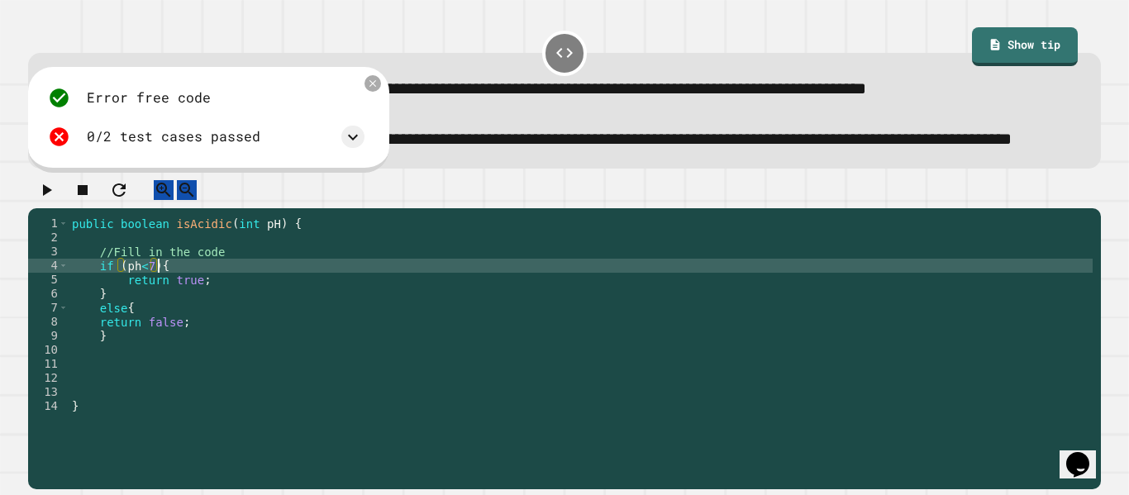
click at [155, 309] on div "public boolean isAcidic ( int pH ) { //Fill in the code if ( ph < 7 ) { return …" at bounding box center [581, 335] width 1024 height 239
click at [145, 311] on div "public boolean isAcidic ( int pH ) { //Fill in the code if ( ph < 7 ) { return …" at bounding box center [581, 335] width 1024 height 239
click at [140, 308] on div "public boolean isAcidic ( int pH ) { //Fill in the code if ( ph < 7 ) { return …" at bounding box center [581, 335] width 1024 height 239
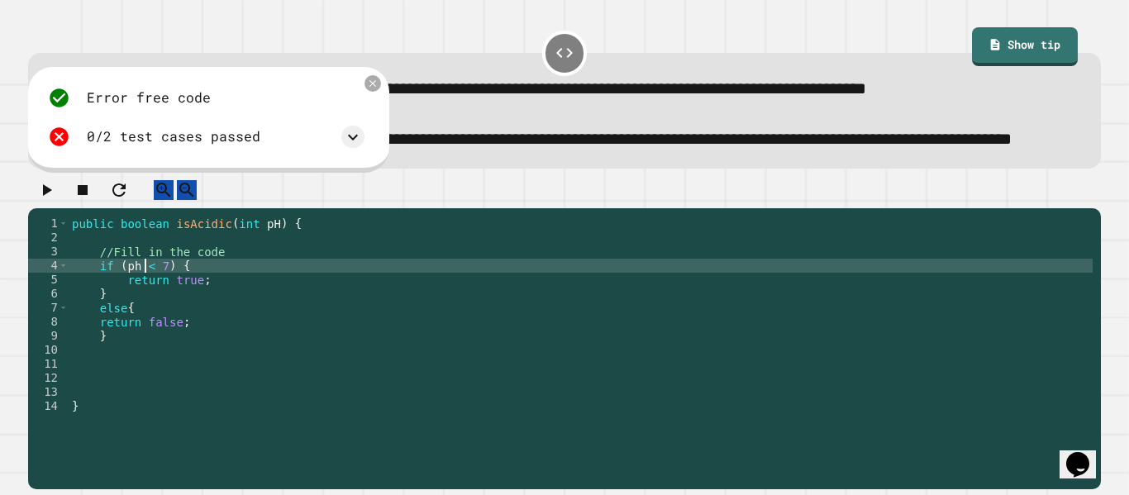
click at [41, 201] on button "button" at bounding box center [46, 190] width 20 height 21
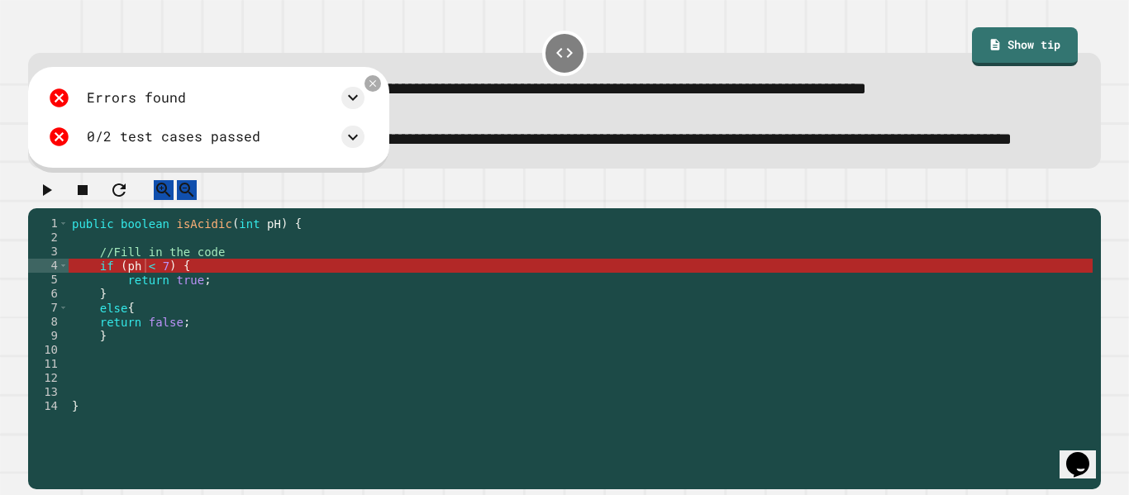
click at [476, 209] on div at bounding box center [564, 194] width 1072 height 29
click at [374, 209] on div at bounding box center [564, 194] width 1072 height 29
click at [379, 90] on icon at bounding box center [372, 83] width 13 height 13
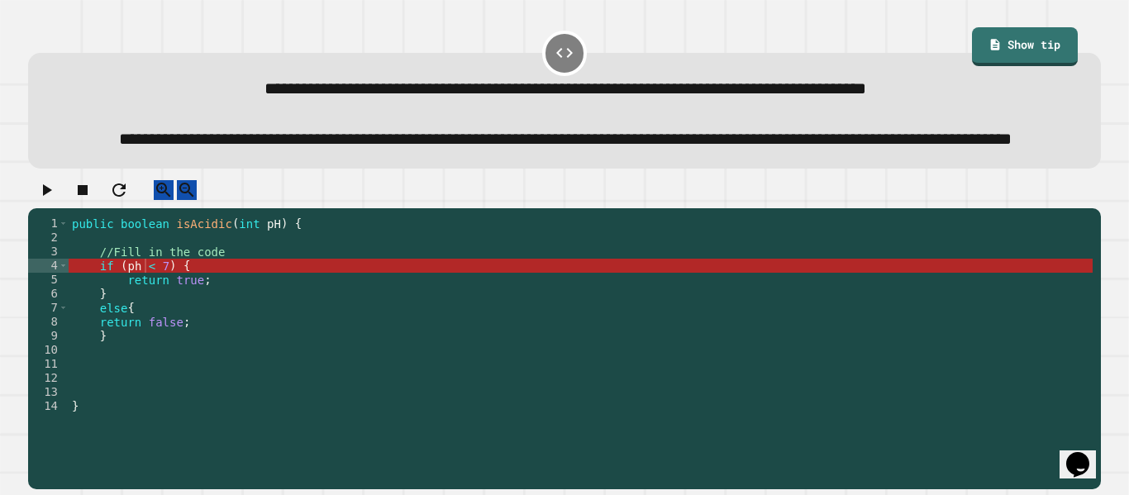
click at [144, 308] on div "public boolean isAcidic ( int pH ) { //Fill in the code if ( ph < 7 ) { return …" at bounding box center [581, 335] width 1024 height 239
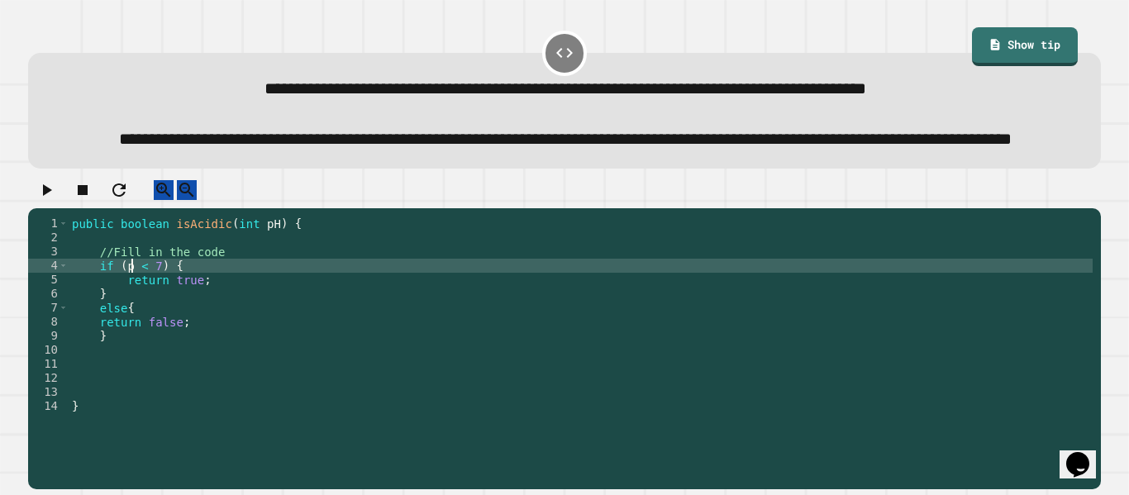
scroll to position [0, 9]
type textarea "**********"
click at [64, 209] on div at bounding box center [564, 194] width 1072 height 29
click at [56, 201] on button "button" at bounding box center [46, 190] width 20 height 21
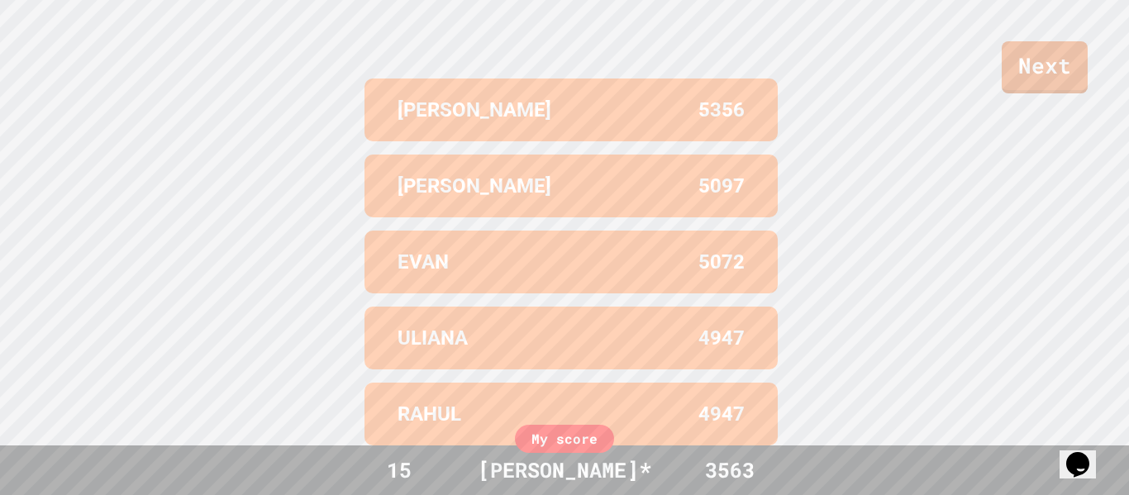
scroll to position [682, 0]
